Goal: Information Seeking & Learning: Learn about a topic

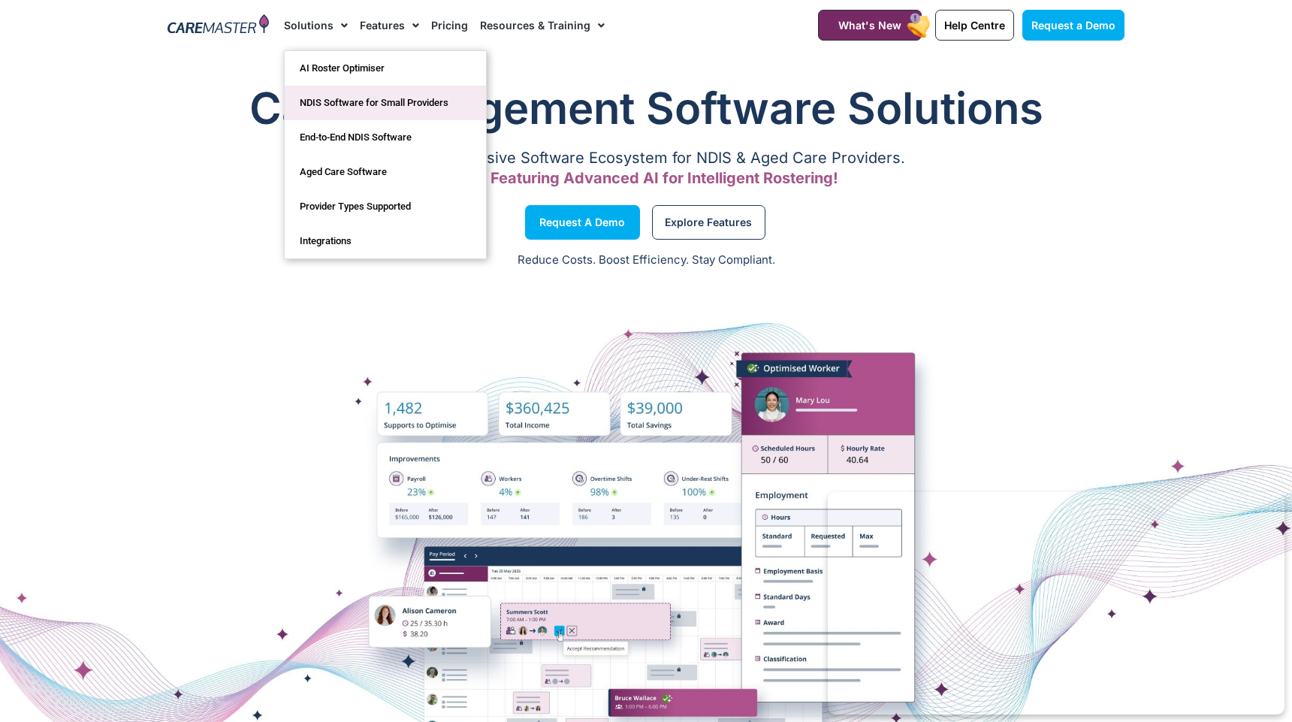
click at [368, 93] on link "NDIS Software for Small Providers" at bounding box center [385, 103] width 201 height 35
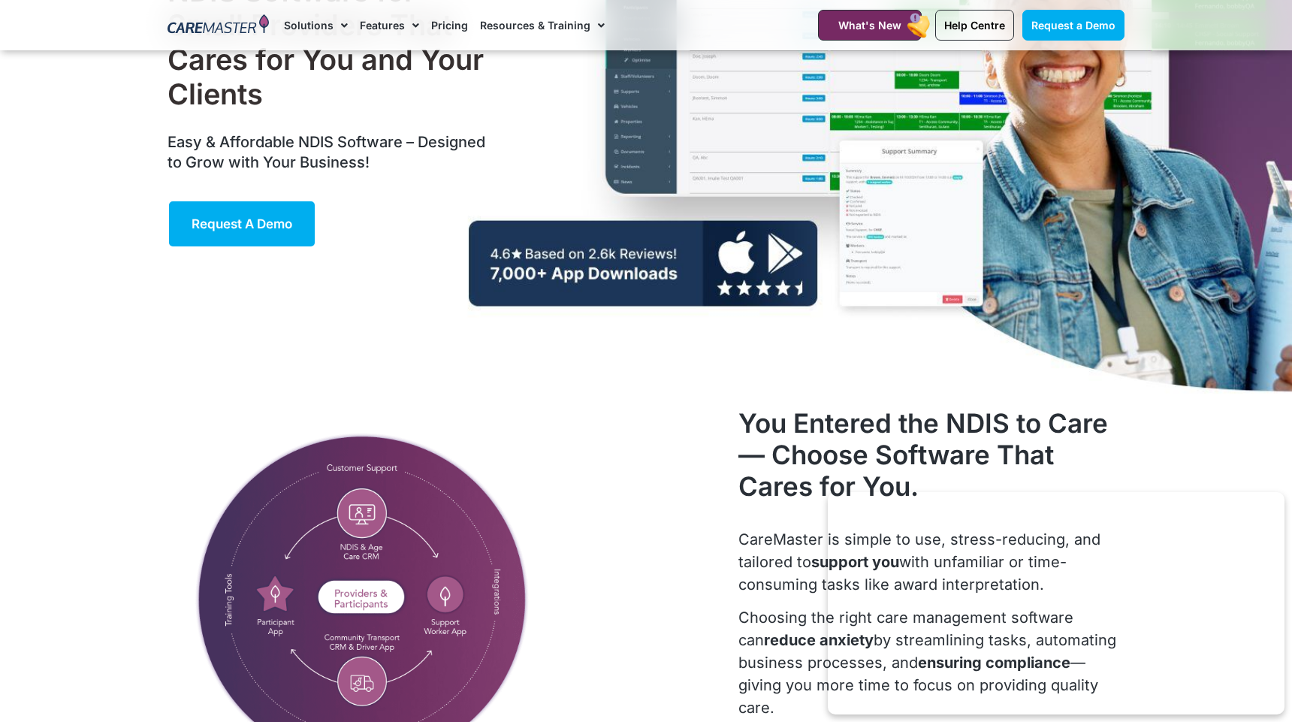
scroll to position [140, 0]
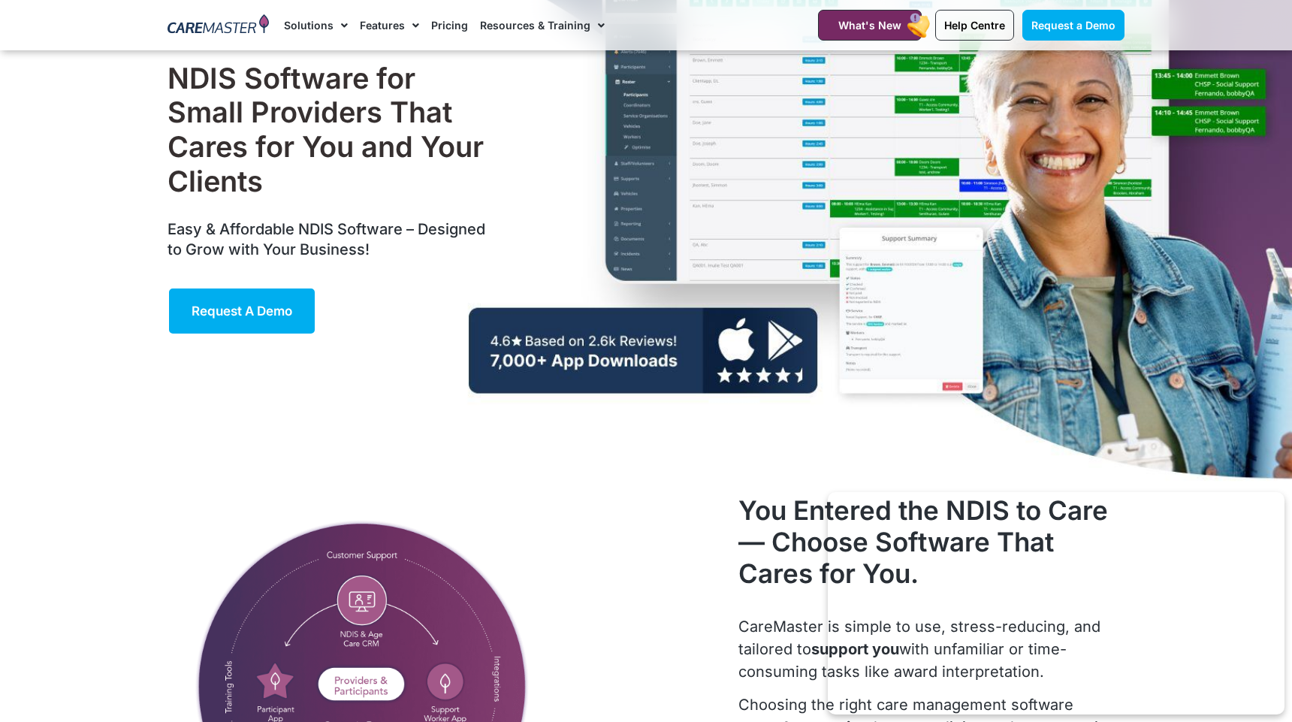
click at [451, 22] on link "Pricing" at bounding box center [449, 25] width 37 height 50
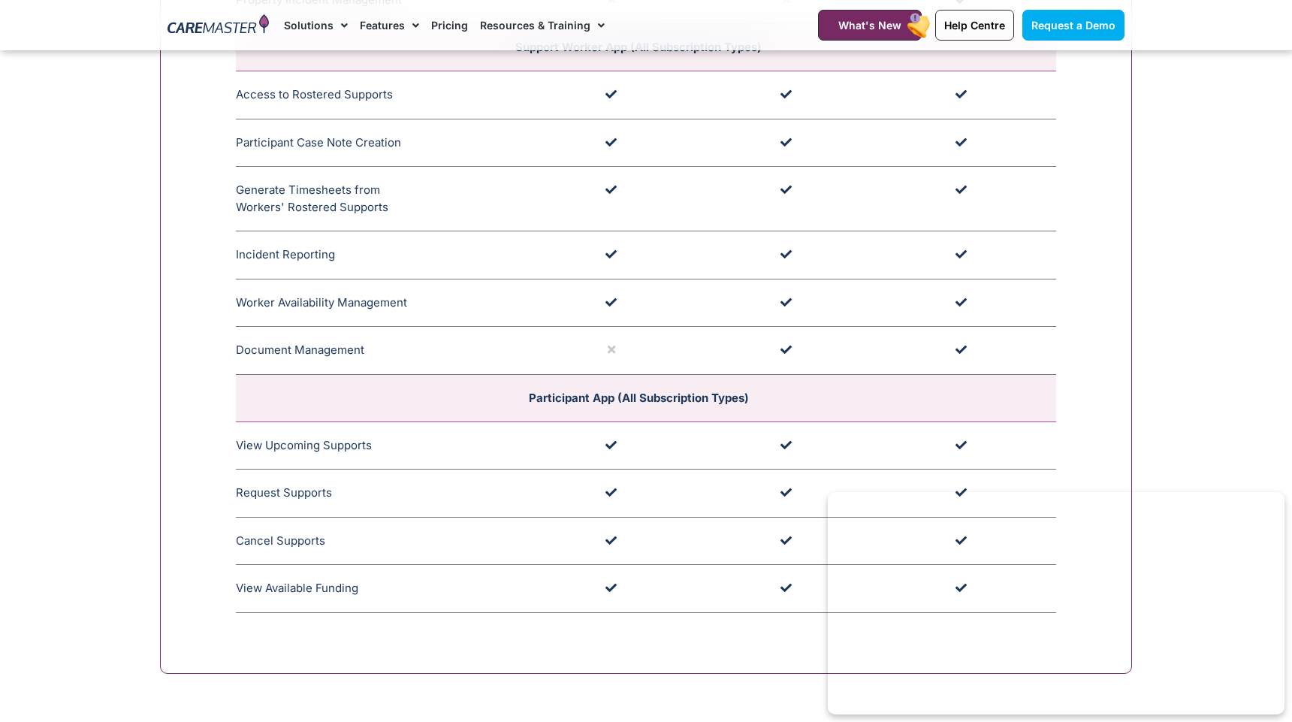
scroll to position [4107, 0]
